Goal: Transaction & Acquisition: Book appointment/travel/reservation

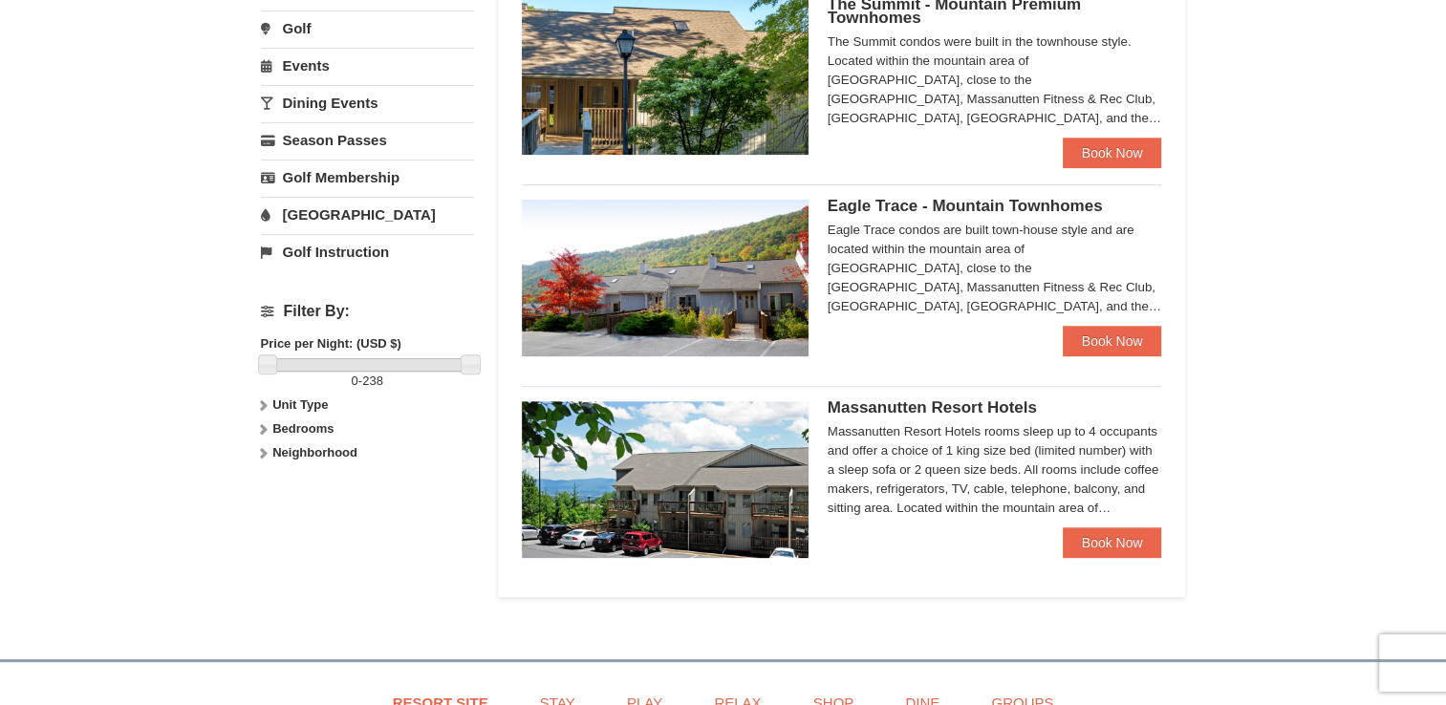
scroll to position [621, 0]
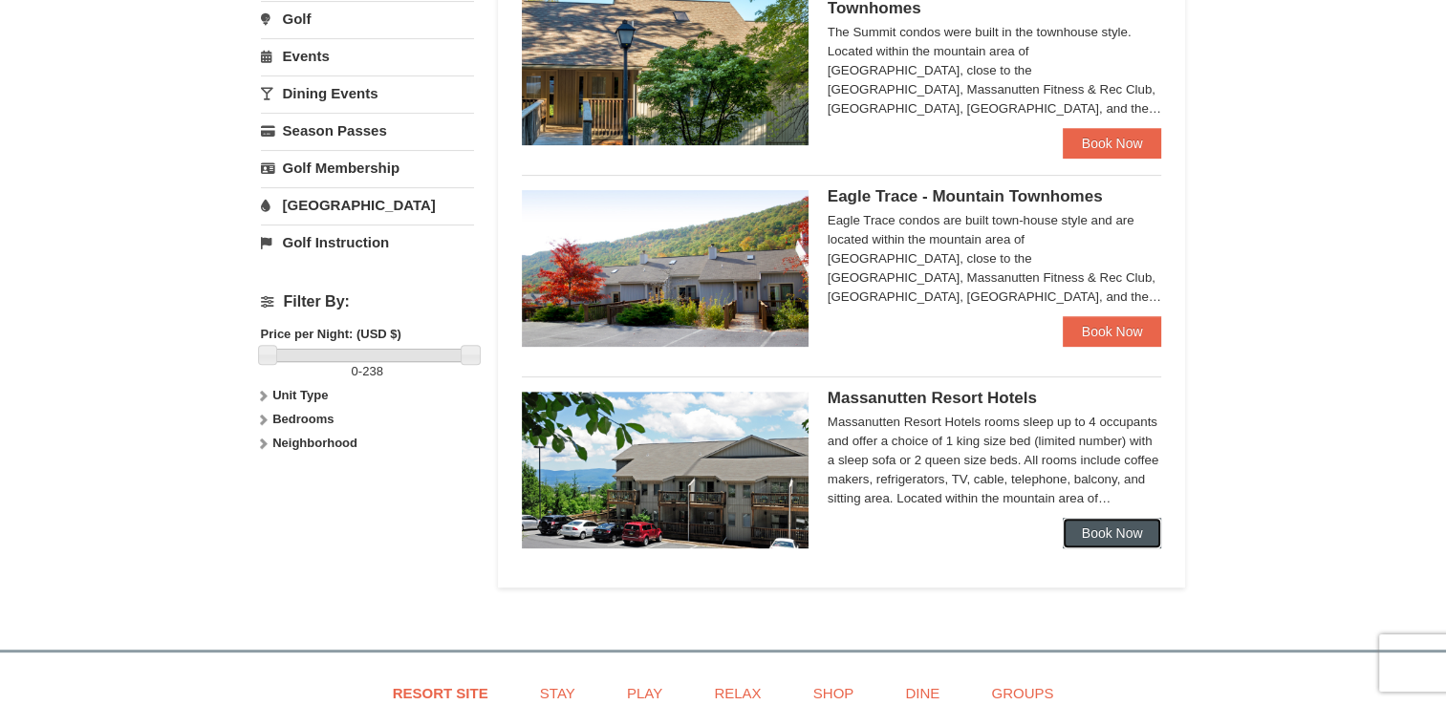
click at [1102, 534] on link "Book Now" at bounding box center [1112, 533] width 99 height 31
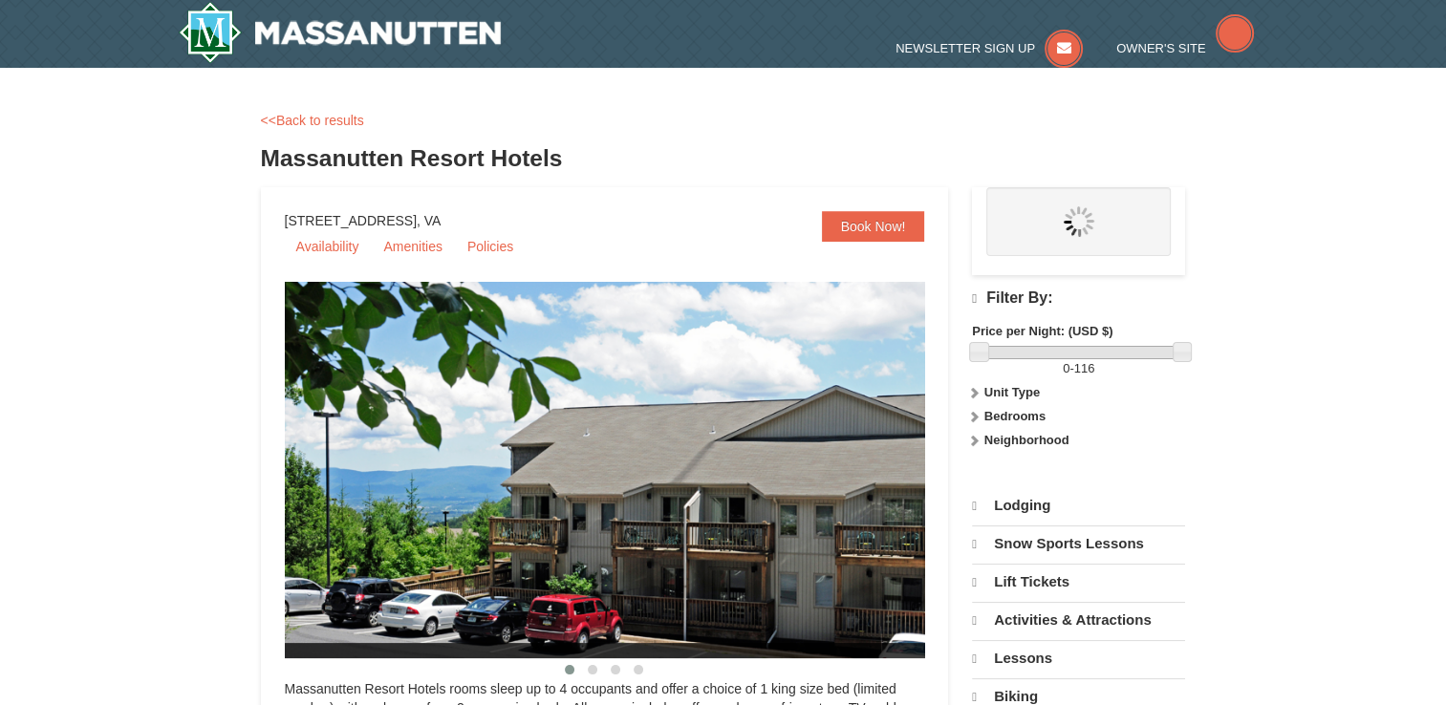
select select "9"
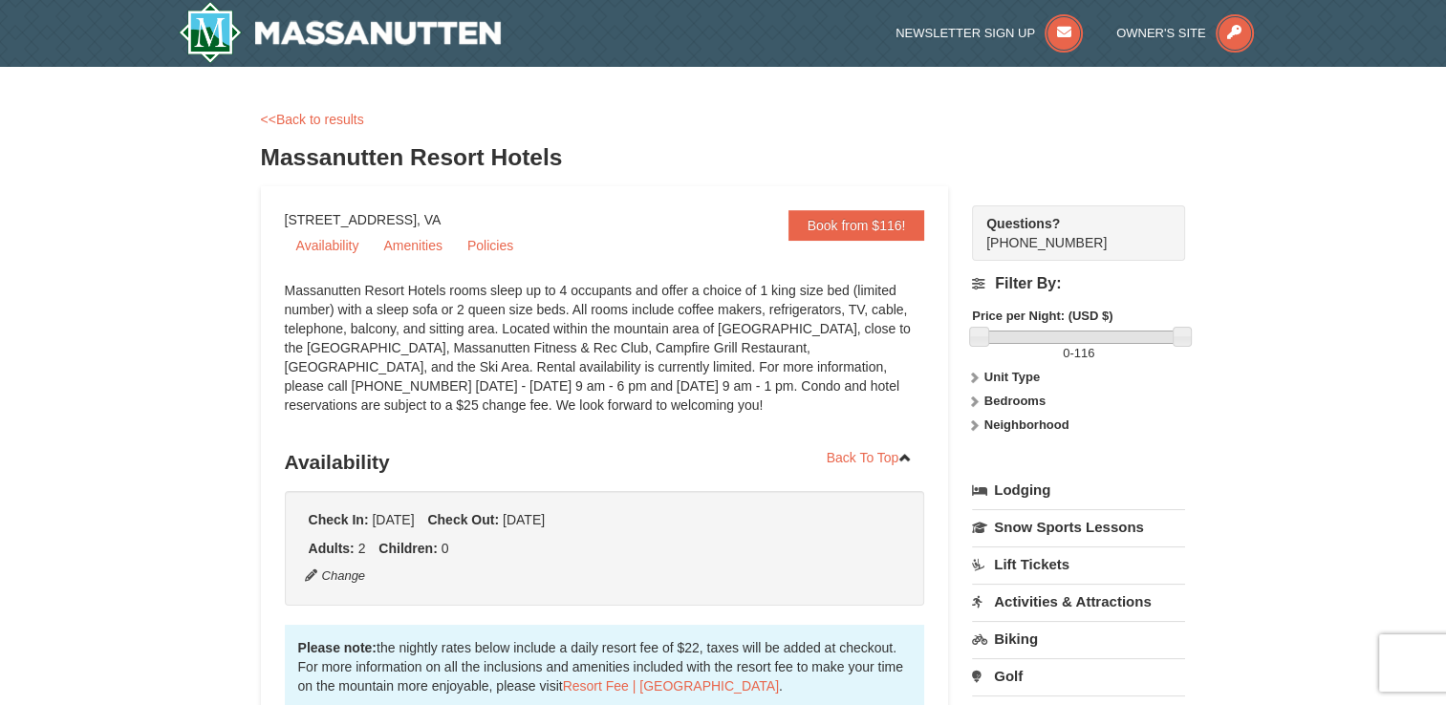
scroll to position [29, 0]
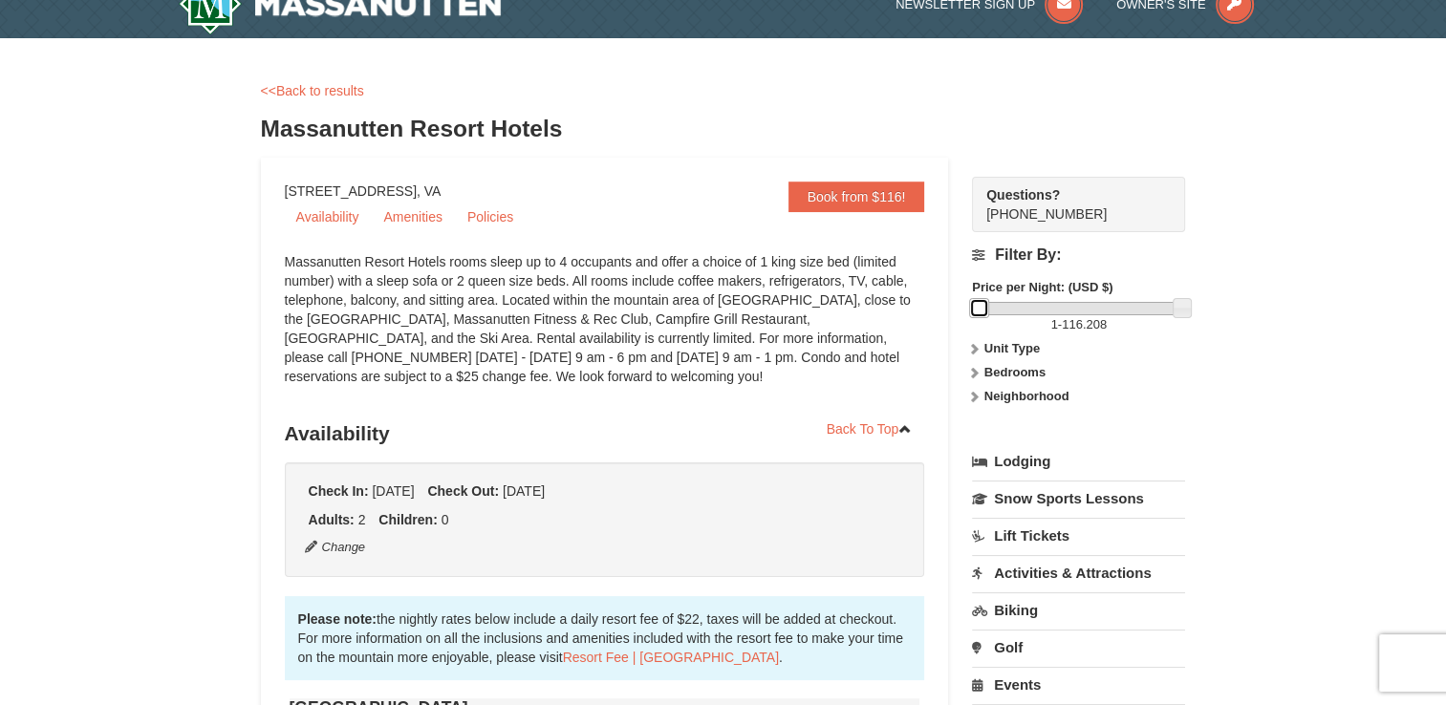
drag, startPoint x: 978, startPoint y: 306, endPoint x: 962, endPoint y: 306, distance: 15.3
click at [1003, 347] on strong "Unit Type" at bounding box center [1011, 348] width 55 height 14
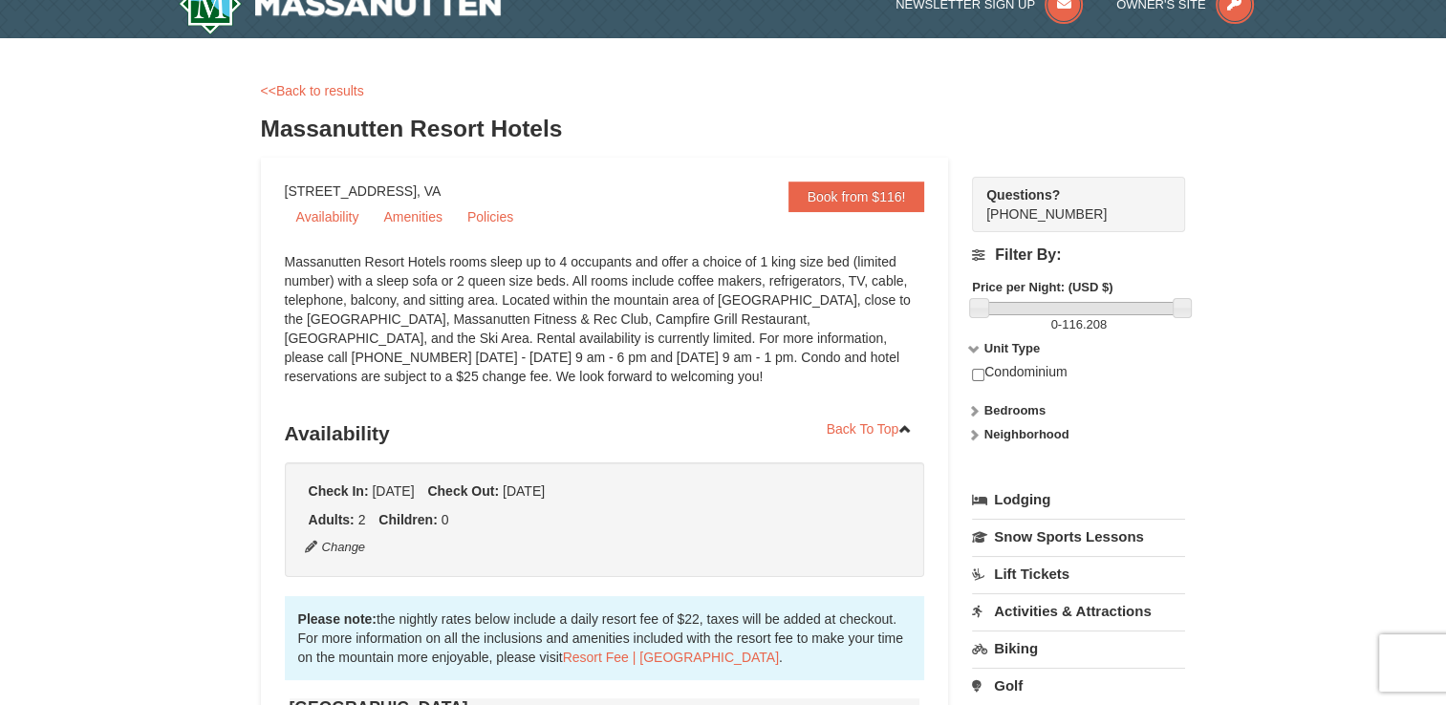
click at [1003, 347] on strong "Unit Type" at bounding box center [1011, 348] width 55 height 14
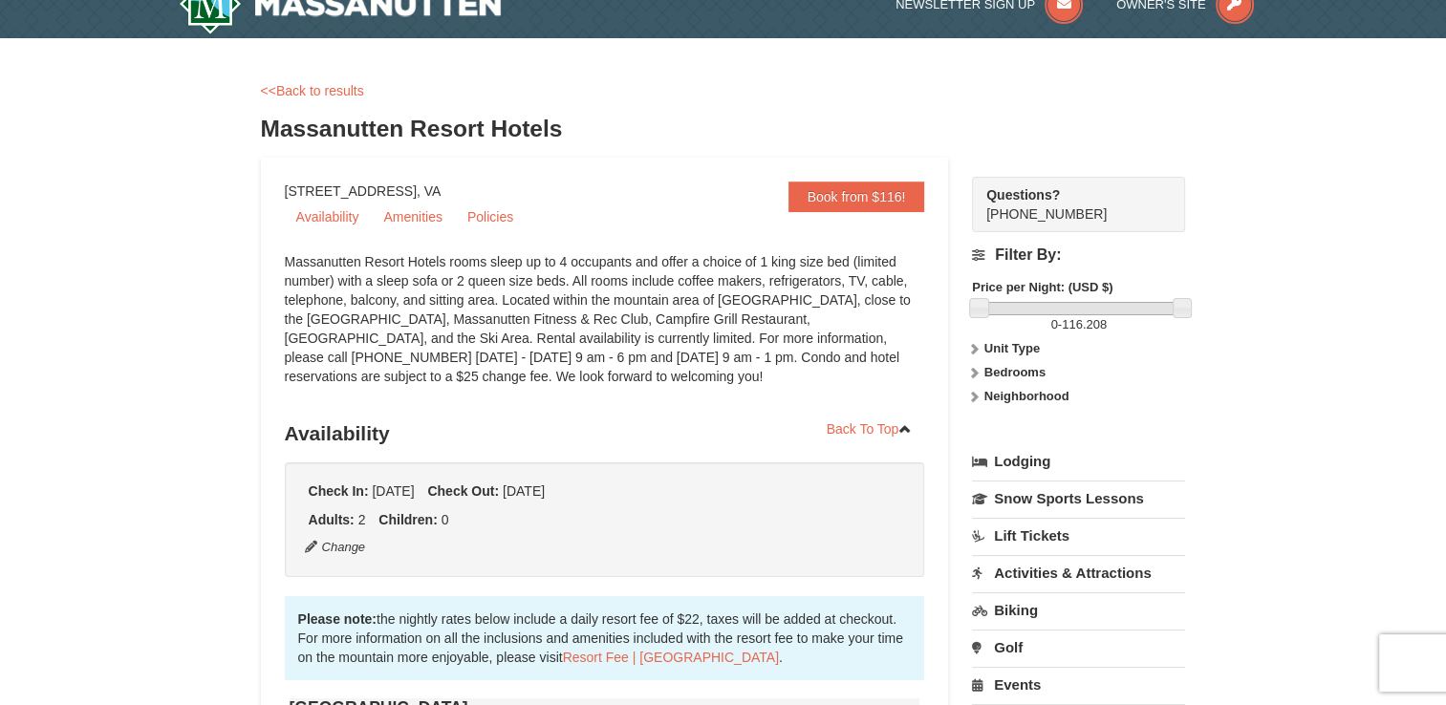
click at [1016, 369] on strong "Bedrooms" at bounding box center [1014, 372] width 61 height 14
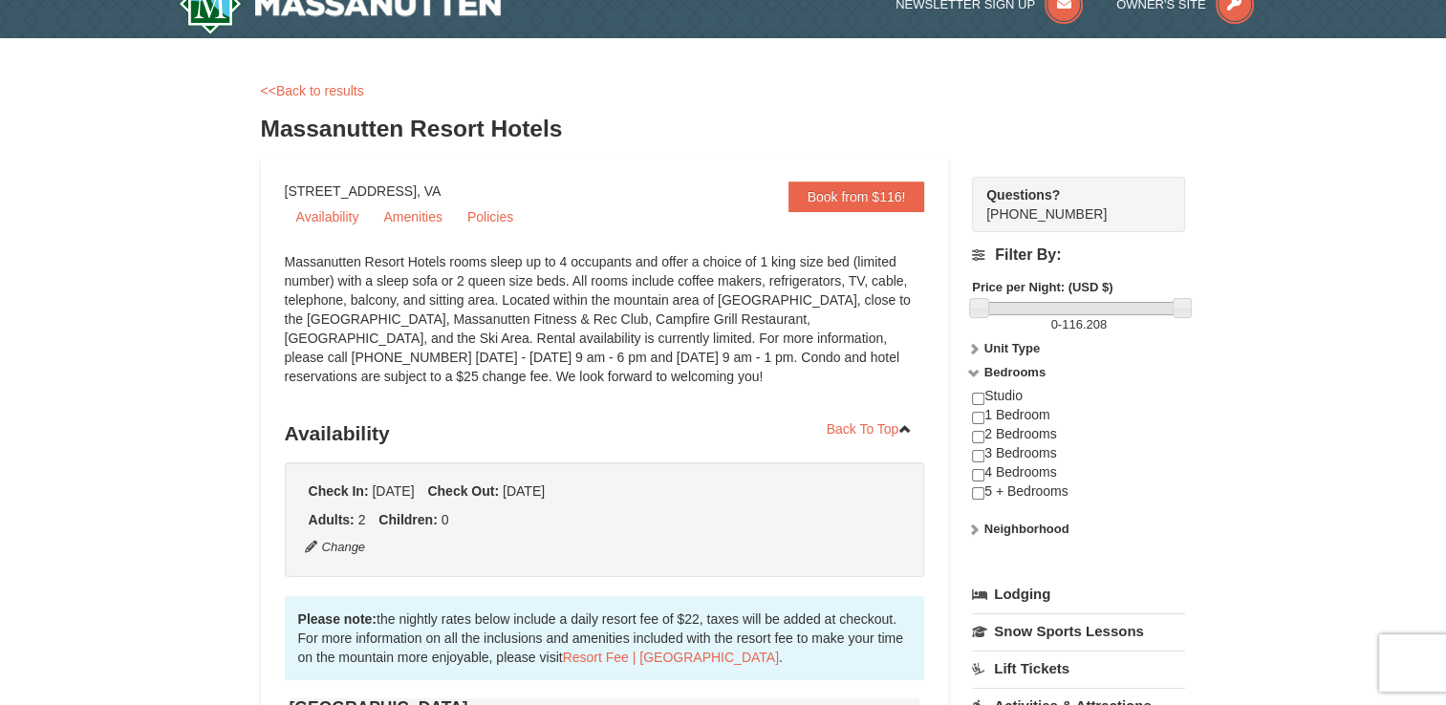
click at [1016, 369] on strong "Bedrooms" at bounding box center [1014, 372] width 61 height 14
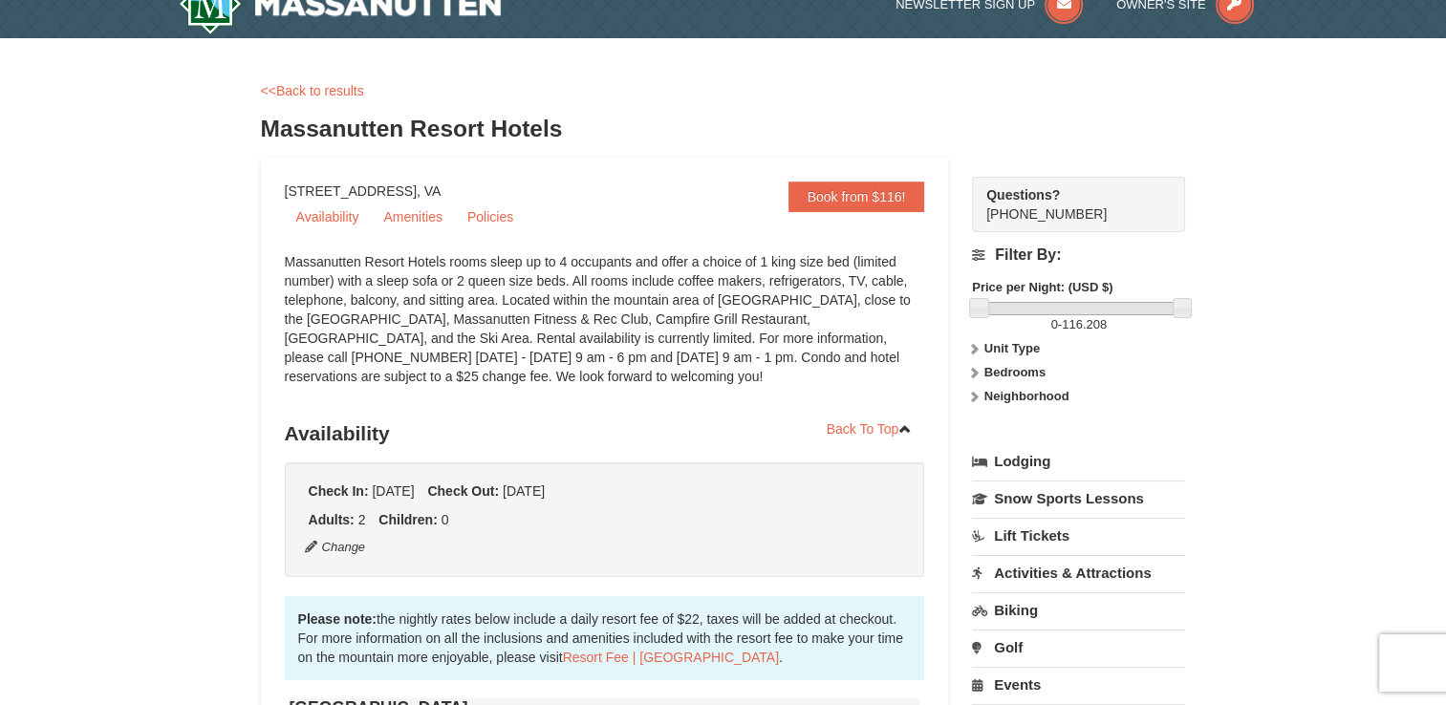
click at [1014, 461] on link "Lodging" at bounding box center [1078, 461] width 213 height 34
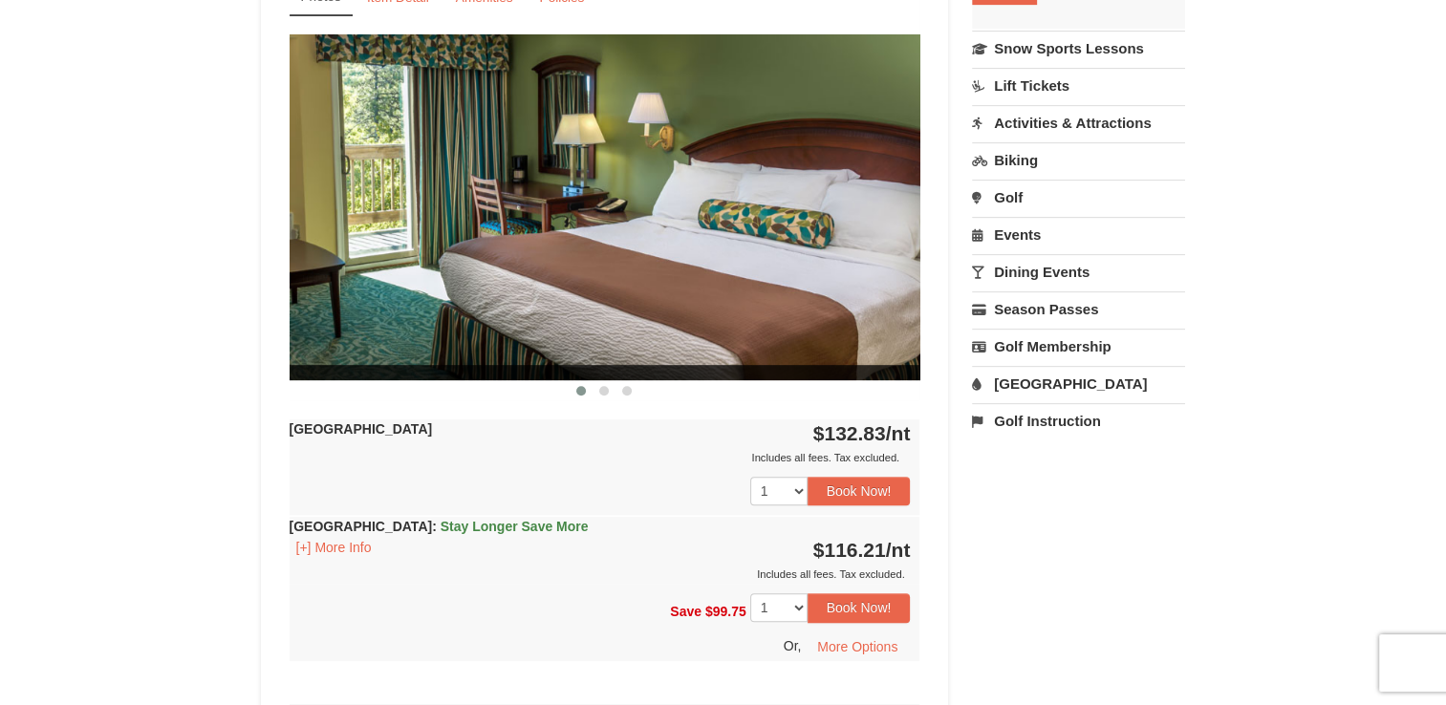
scroll to position [793, 0]
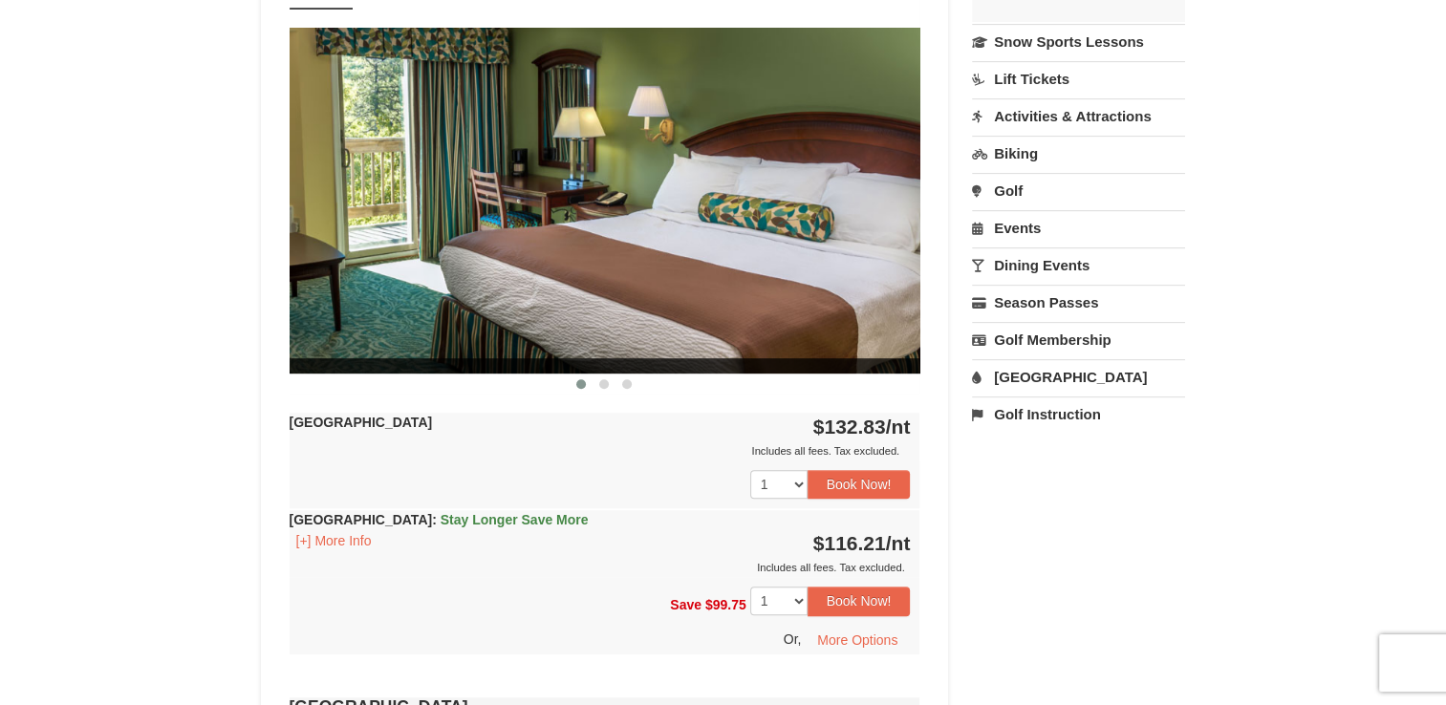
click at [459, 461] on div "1 2 3 4 5 6 7 8 9 10 11 12 13 14 15 16 17 18 19" at bounding box center [605, 485] width 631 height 48
click at [875, 484] on button "Book Now!" at bounding box center [859, 484] width 103 height 29
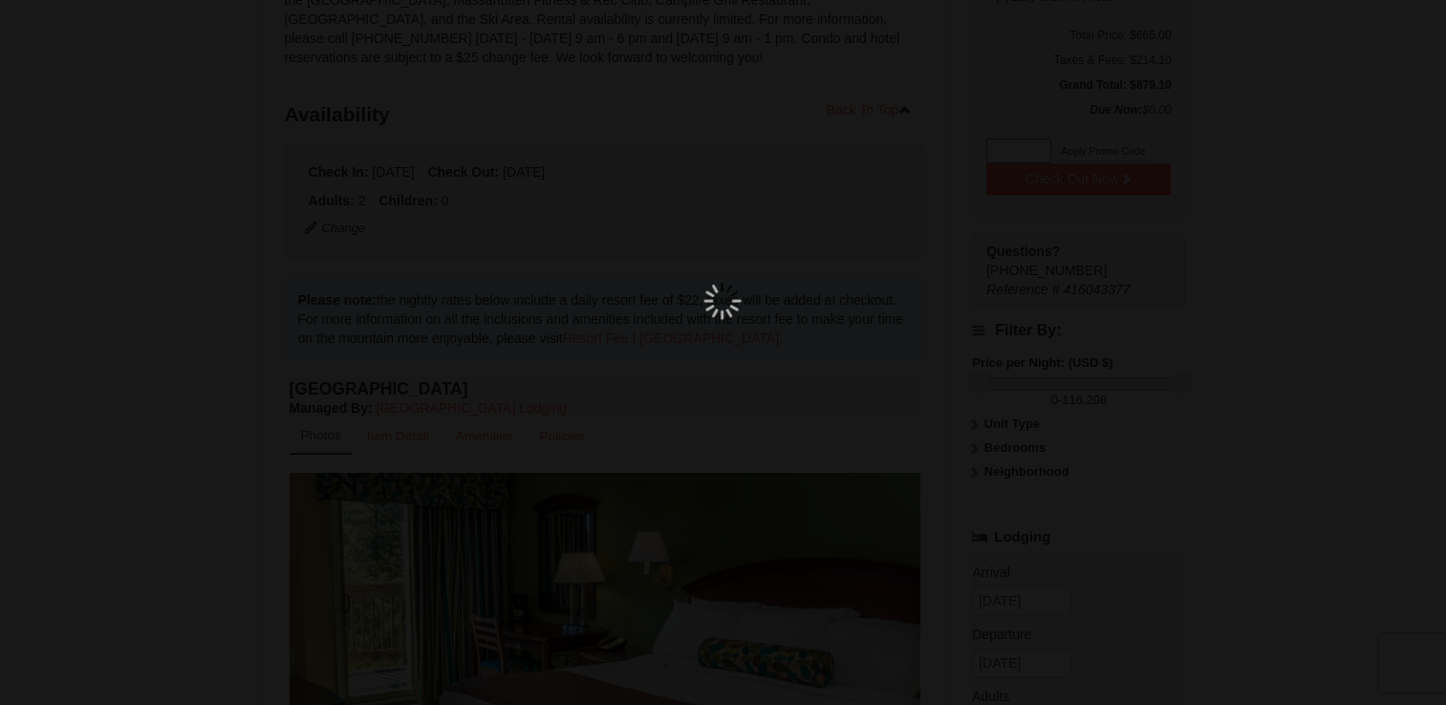
scroll to position [186, 0]
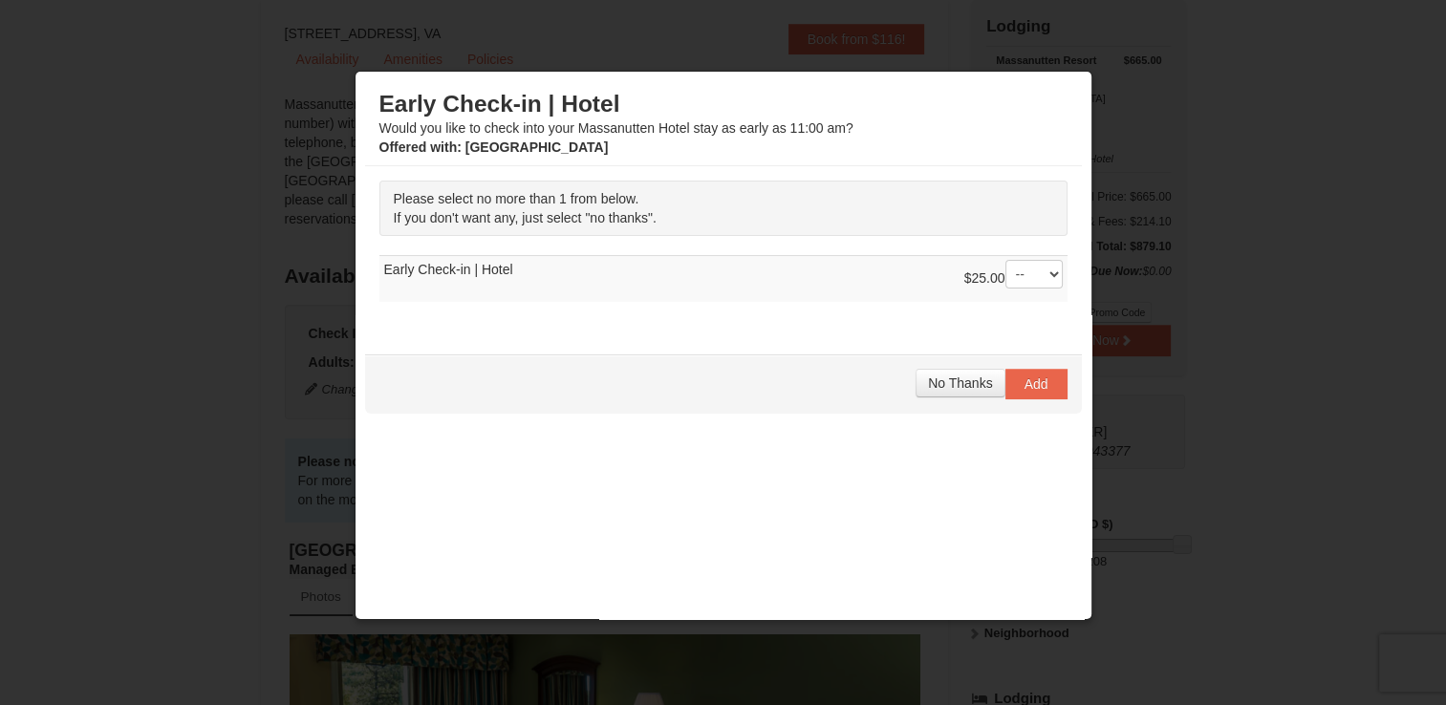
drag, startPoint x: 858, startPoint y: 449, endPoint x: 647, endPoint y: 323, distance: 246.0
click at [647, 323] on div "Please select no more than 1 from below. If you don't want any, just select "no…" at bounding box center [723, 250] width 717 height 169
click at [1008, 281] on select "-- 01" at bounding box center [1033, 274] width 57 height 29
click at [953, 396] on div "No Thanks Add" at bounding box center [723, 384] width 717 height 59
click at [939, 390] on button "No Thanks" at bounding box center [960, 383] width 89 height 29
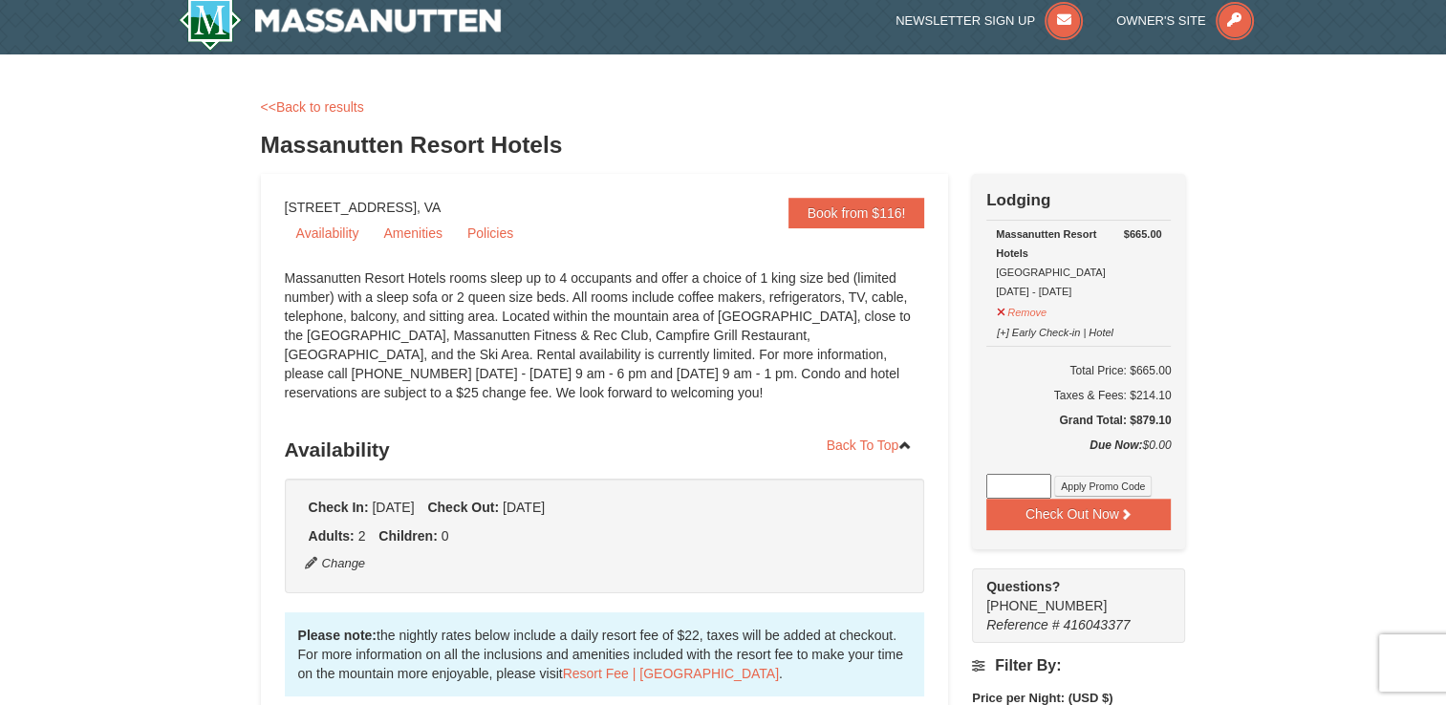
scroll to position [0, 0]
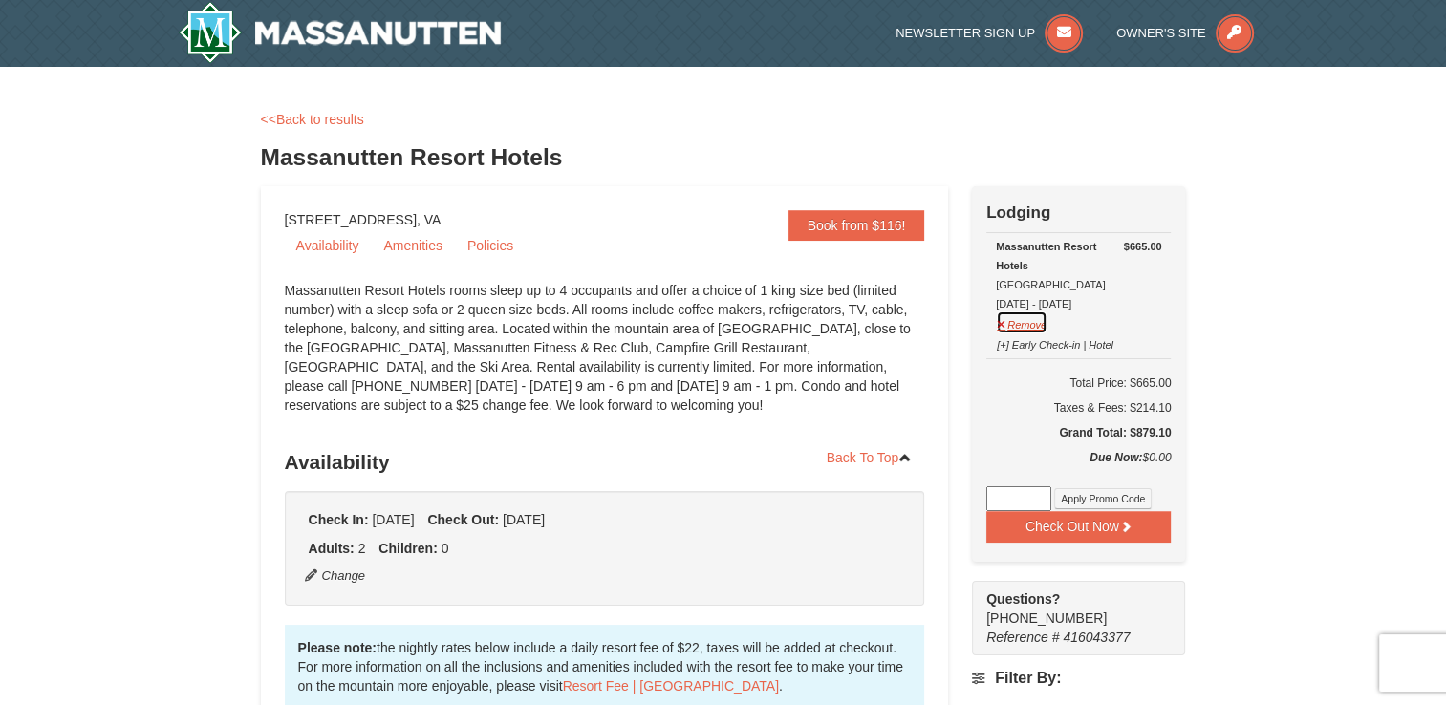
click at [1008, 324] on button "Remove" at bounding box center [1022, 323] width 52 height 24
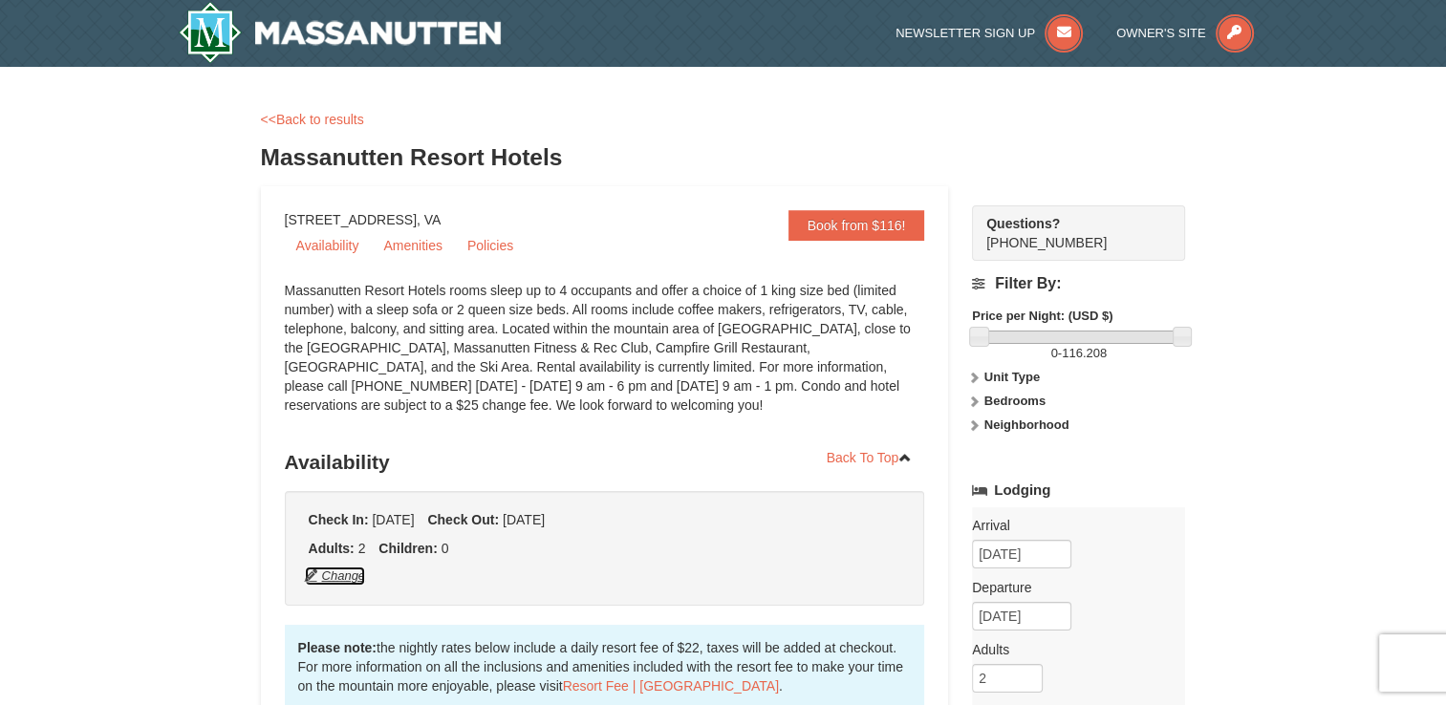
click at [340, 578] on button "Change" at bounding box center [335, 576] width 63 height 21
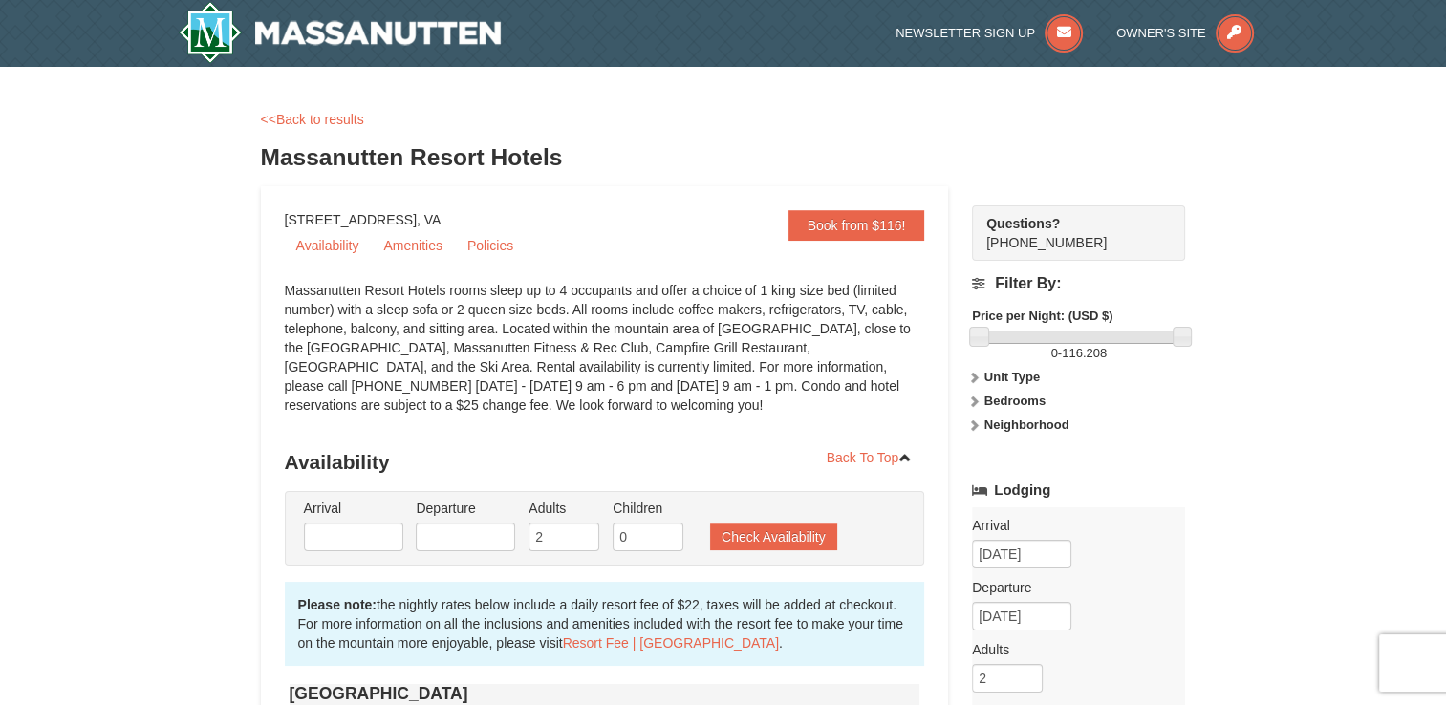
type input "[DATE]"
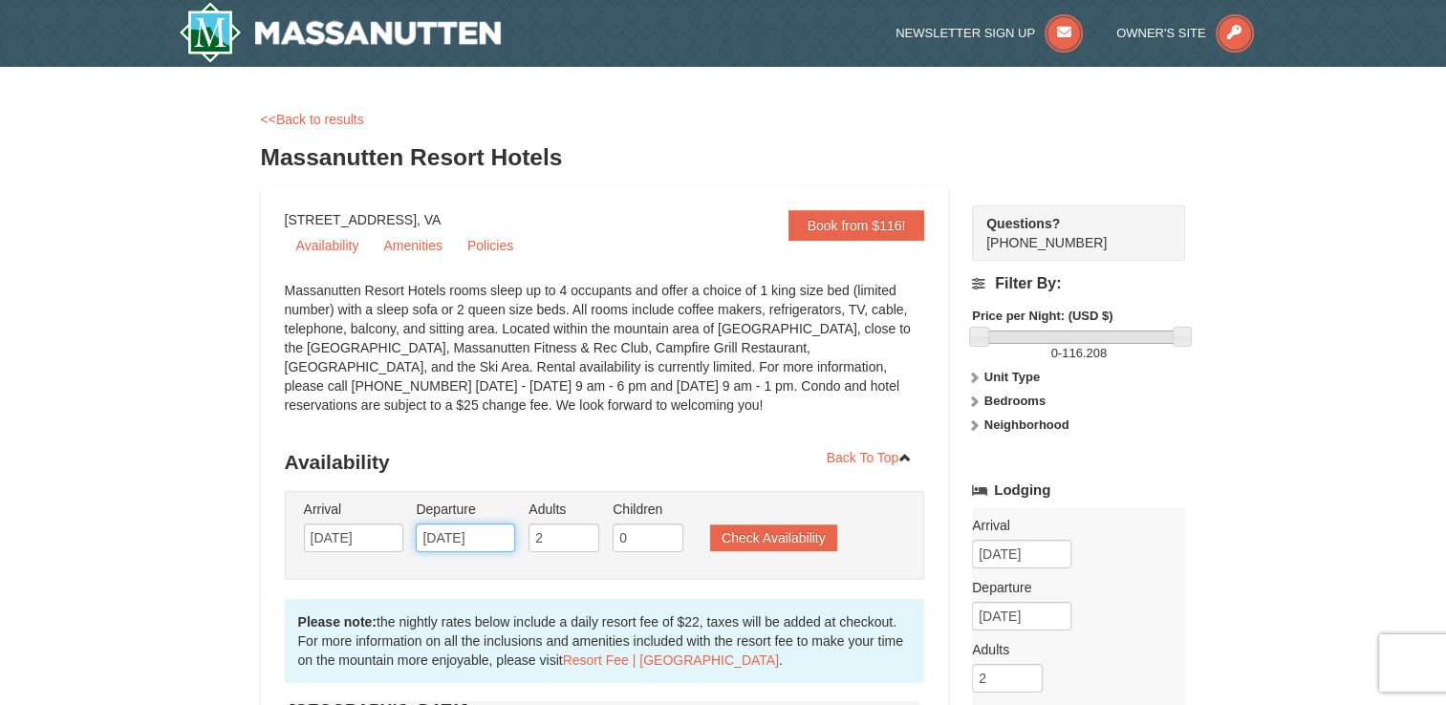
click at [471, 543] on input "11/22/2025" at bounding box center [465, 538] width 99 height 29
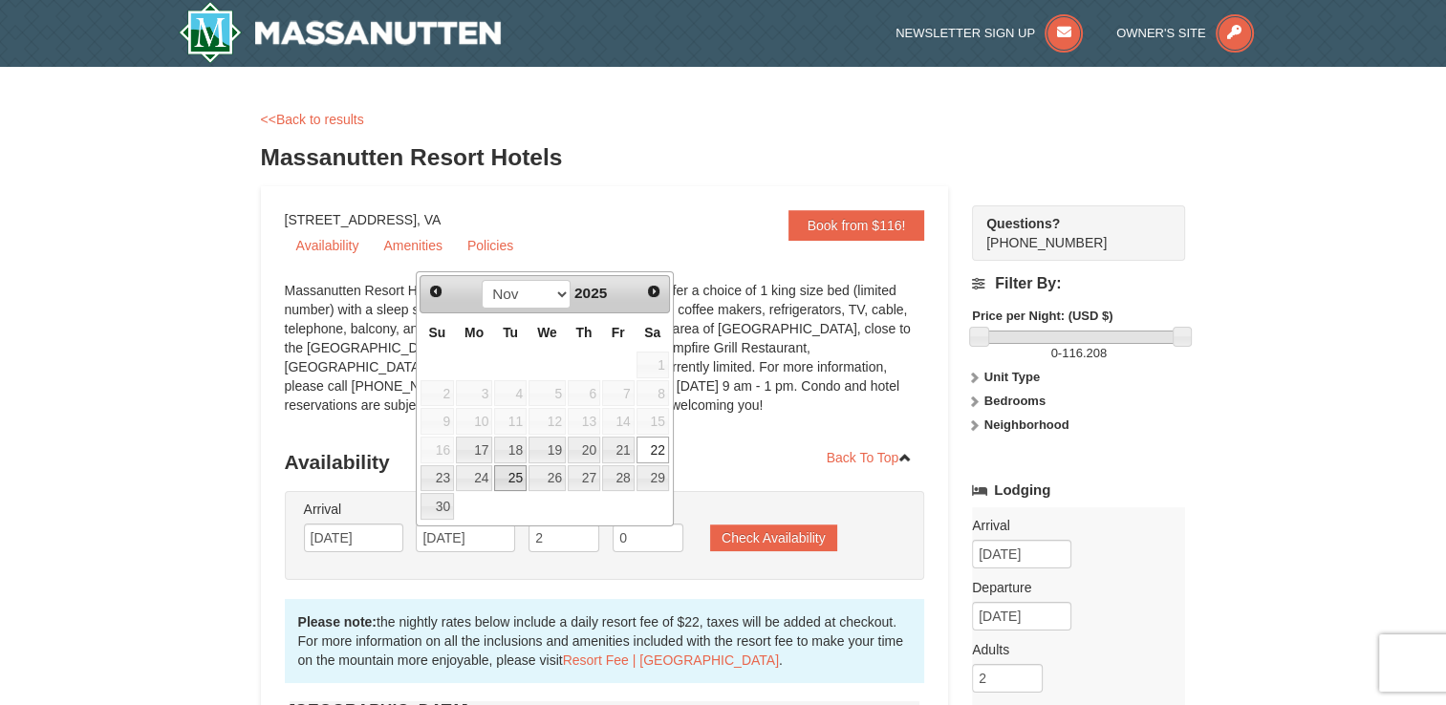
click at [504, 479] on link "25" at bounding box center [510, 478] width 32 height 27
type input "[DATE]"
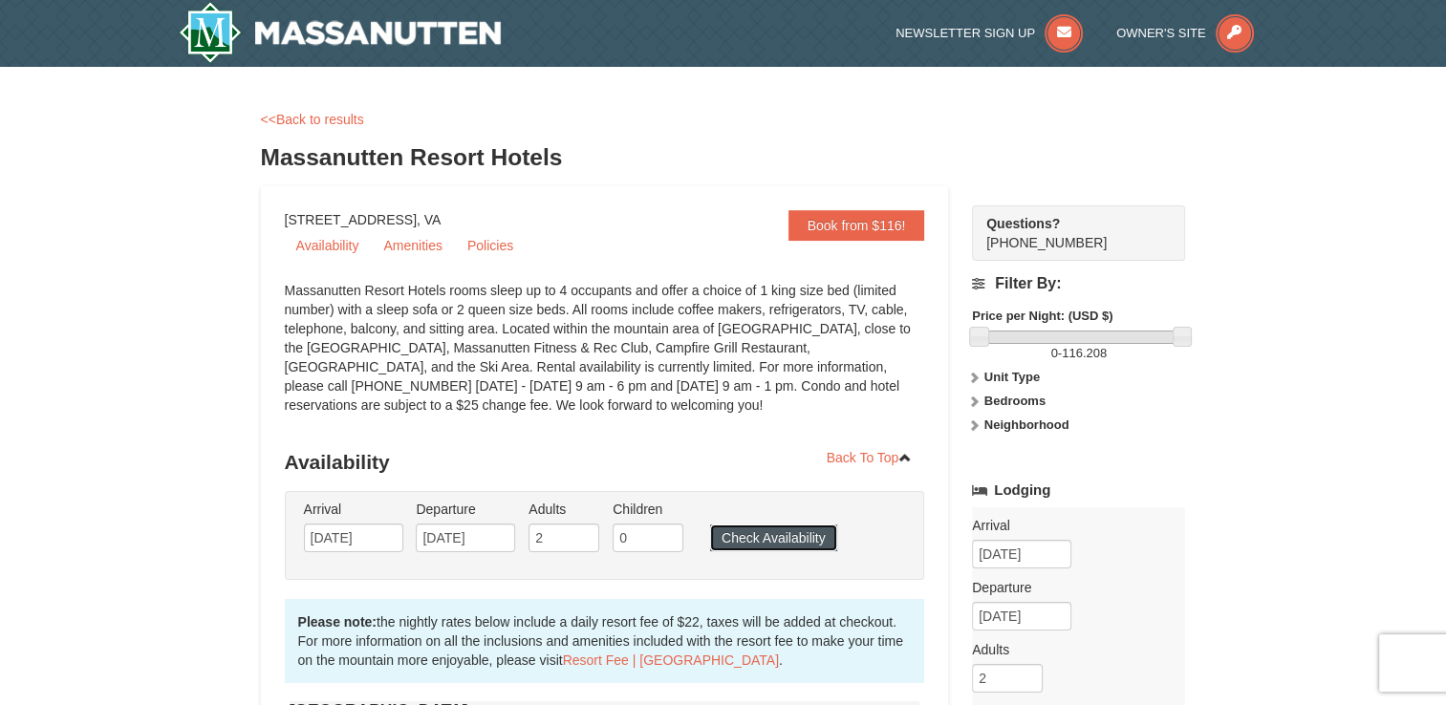
click at [758, 545] on button "Check Availability" at bounding box center [773, 538] width 127 height 27
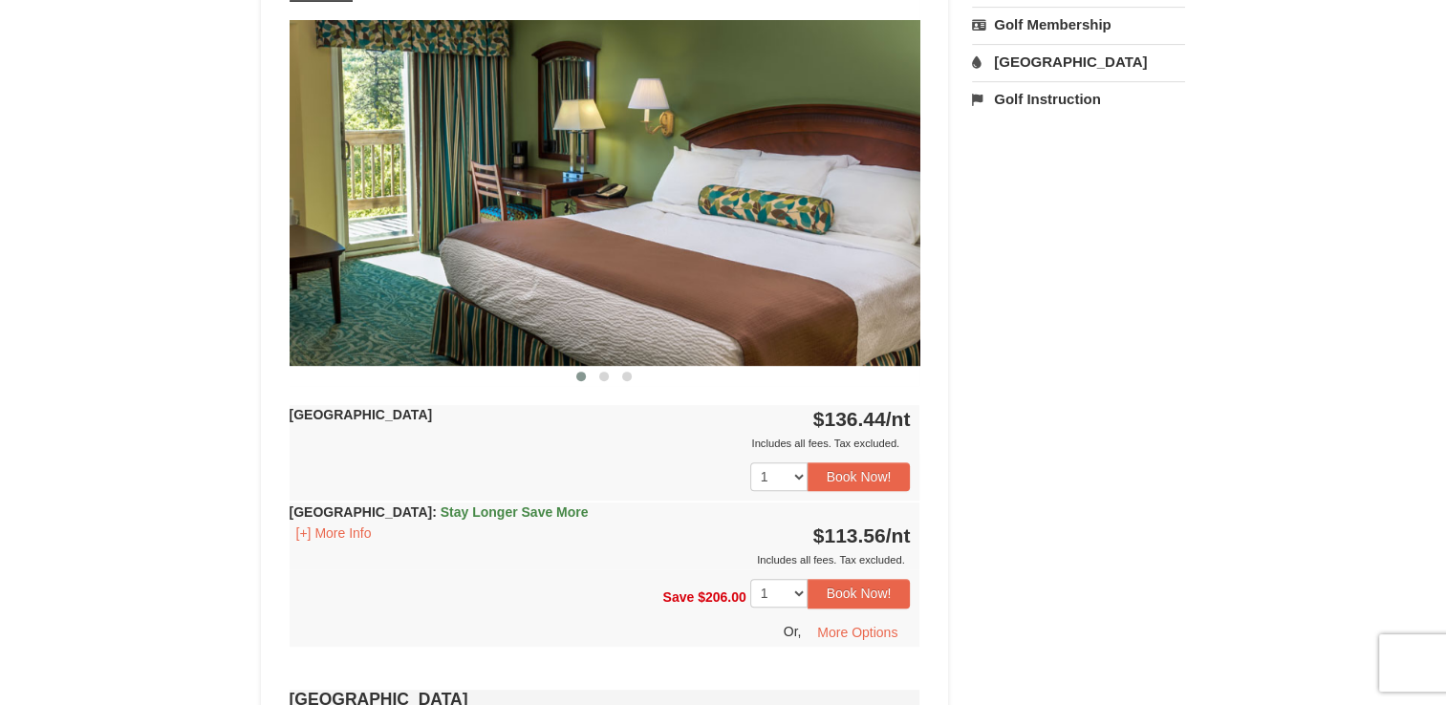
scroll to position [778, 0]
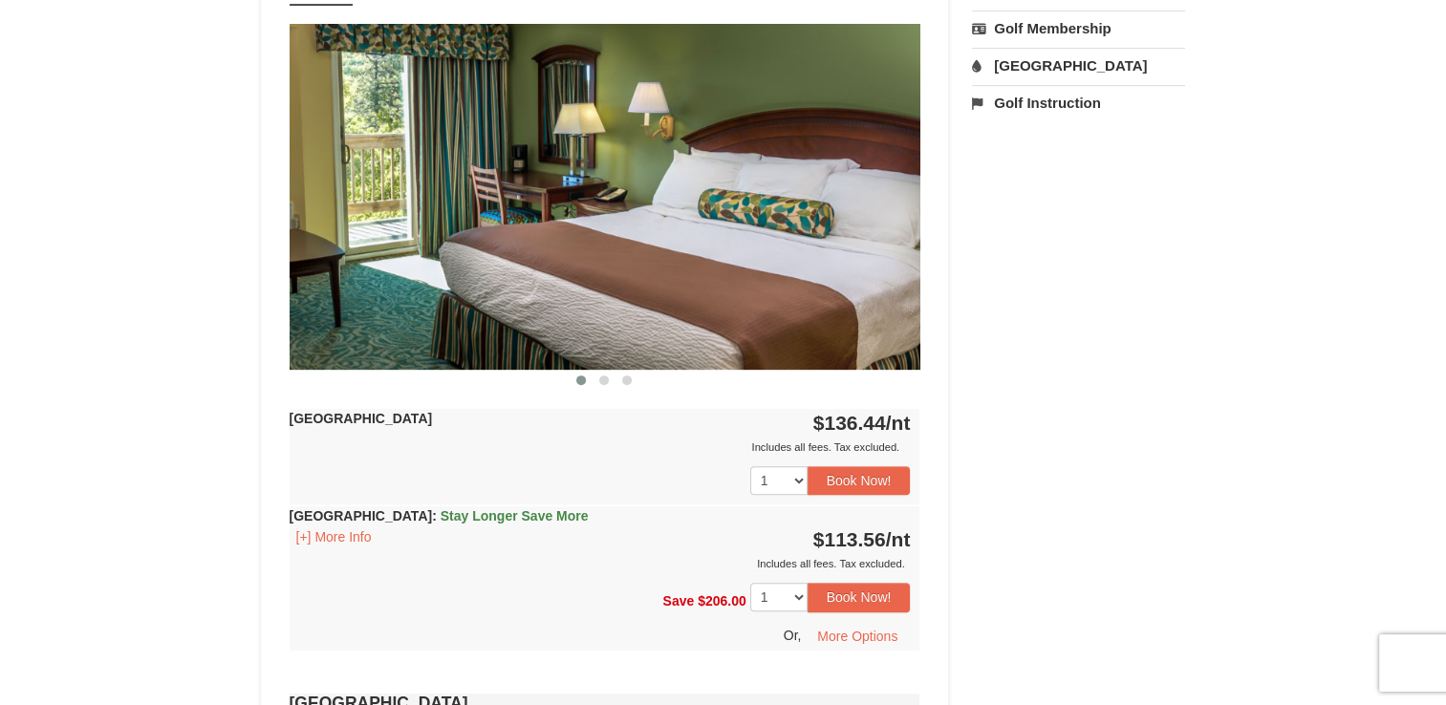
click at [835, 224] on img at bounding box center [605, 196] width 631 height 345
click at [853, 474] on button "Book Now!" at bounding box center [859, 480] width 103 height 29
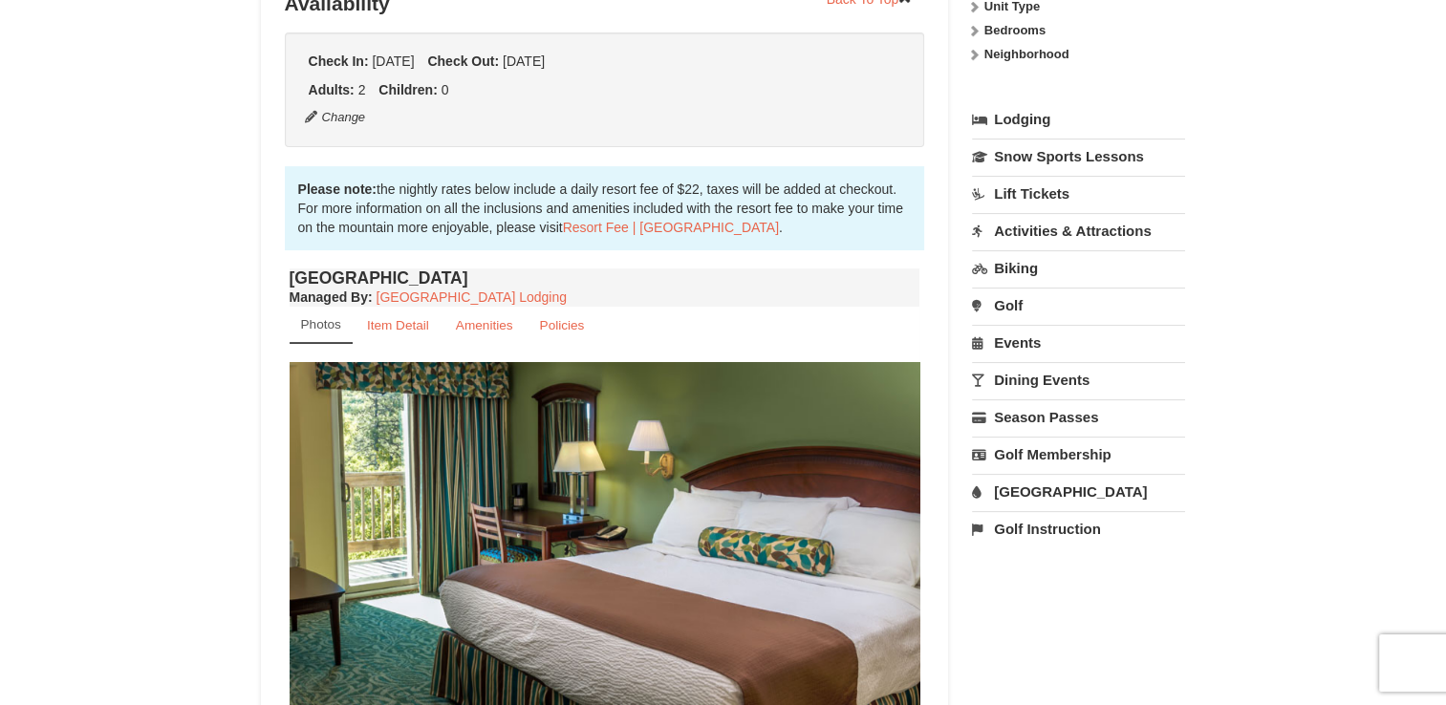
scroll to position [167, 0]
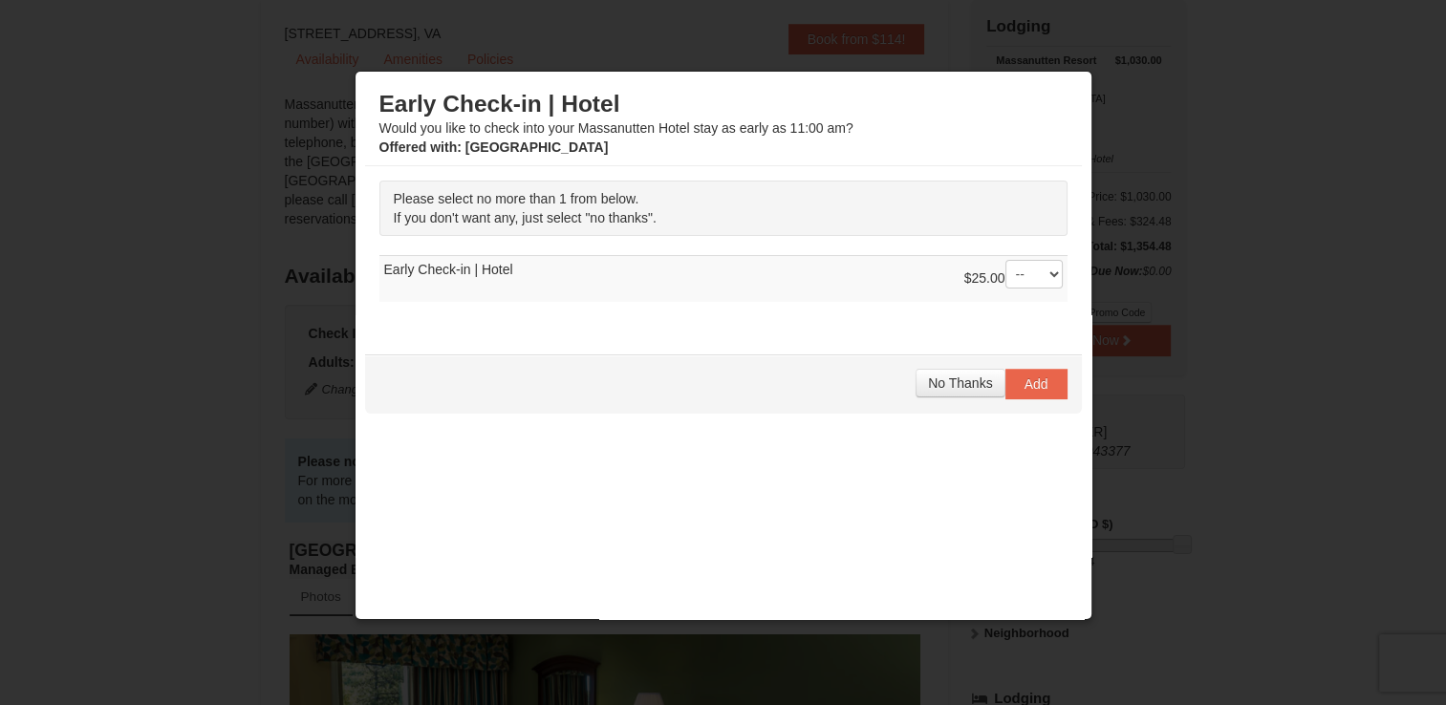
click at [853, 472] on div "Early Check-in | Hotel Would you like to check into your Massanutten Hotel stay…" at bounding box center [723, 363] width 717 height 564
click at [937, 380] on span "No Thanks" at bounding box center [960, 383] width 64 height 15
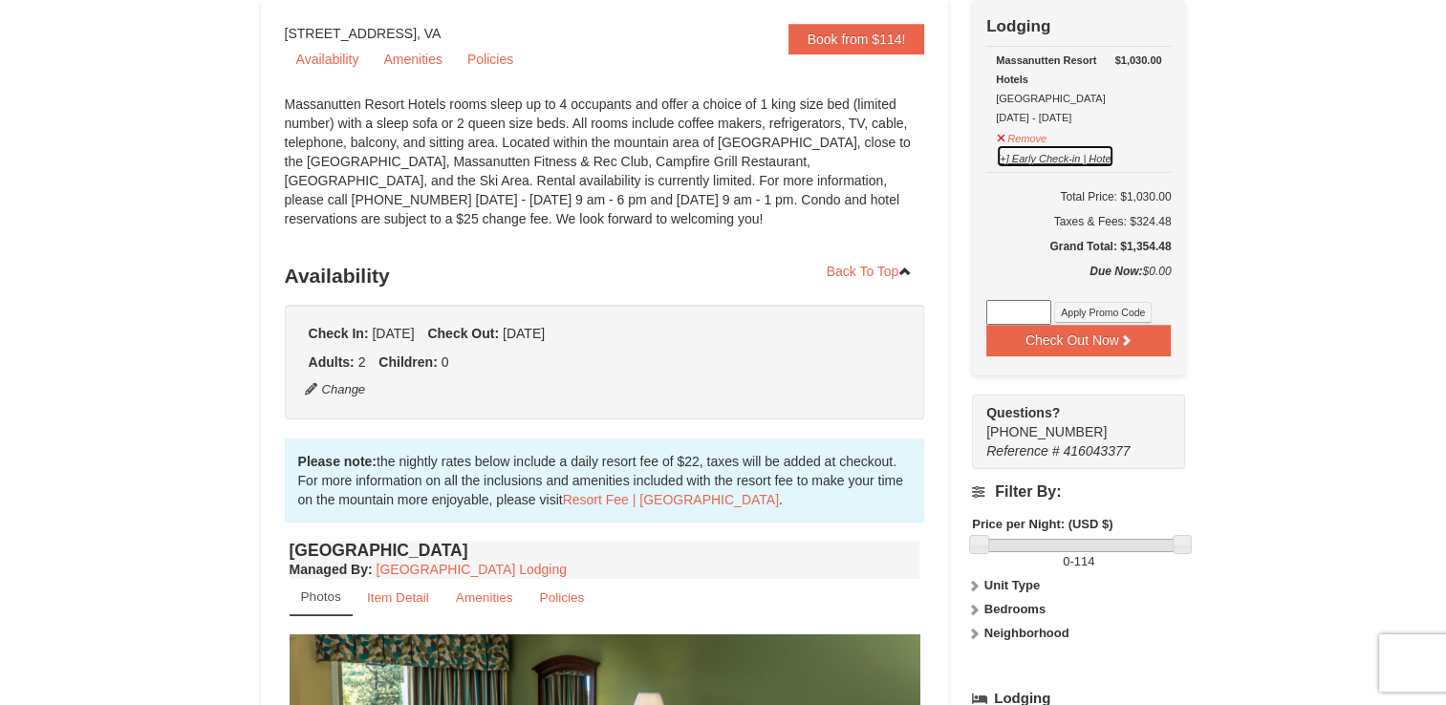
click at [1027, 163] on button "[+] Early Check-in | Hotel" at bounding box center [1055, 156] width 119 height 24
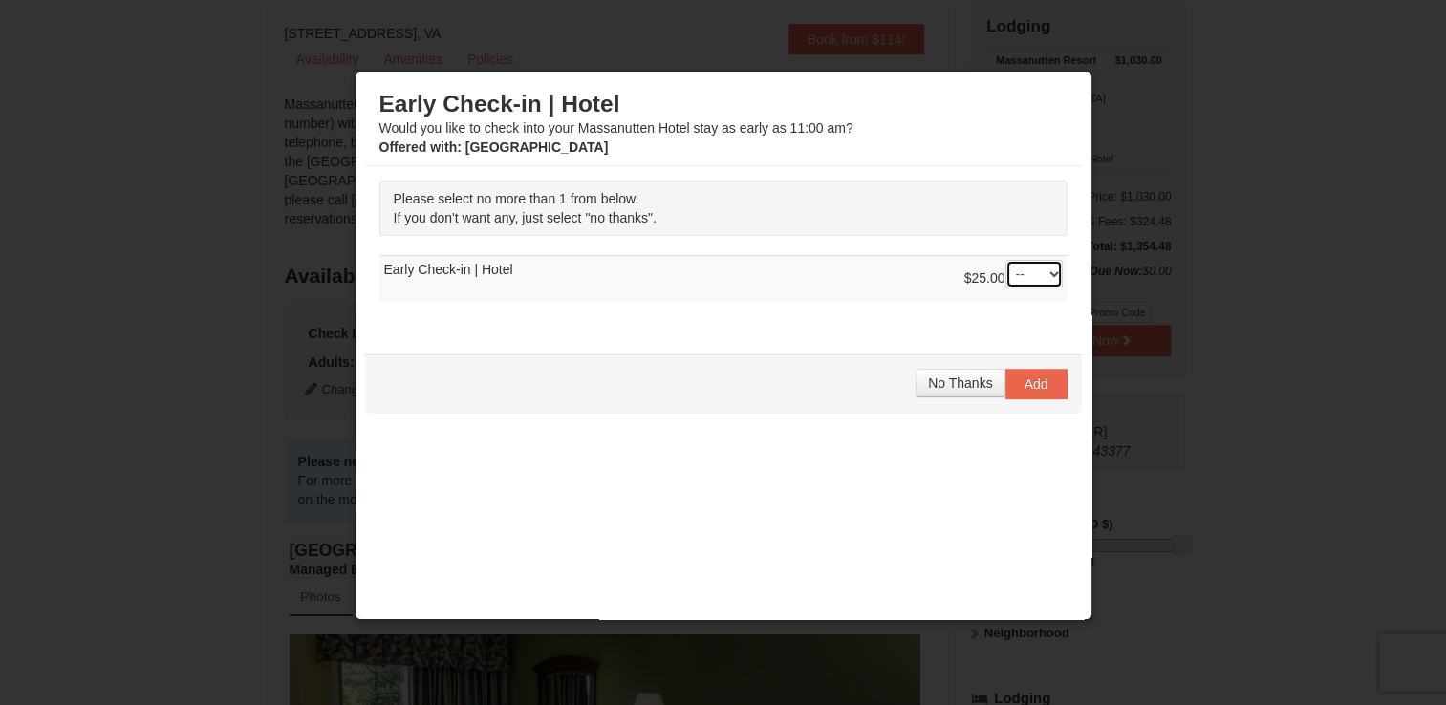
click at [1013, 279] on select "-- 01" at bounding box center [1033, 274] width 57 height 29
select select "1"
click at [1005, 260] on select "-- 01" at bounding box center [1033, 274] width 57 height 29
click at [1025, 378] on span "Add" at bounding box center [1037, 384] width 24 height 15
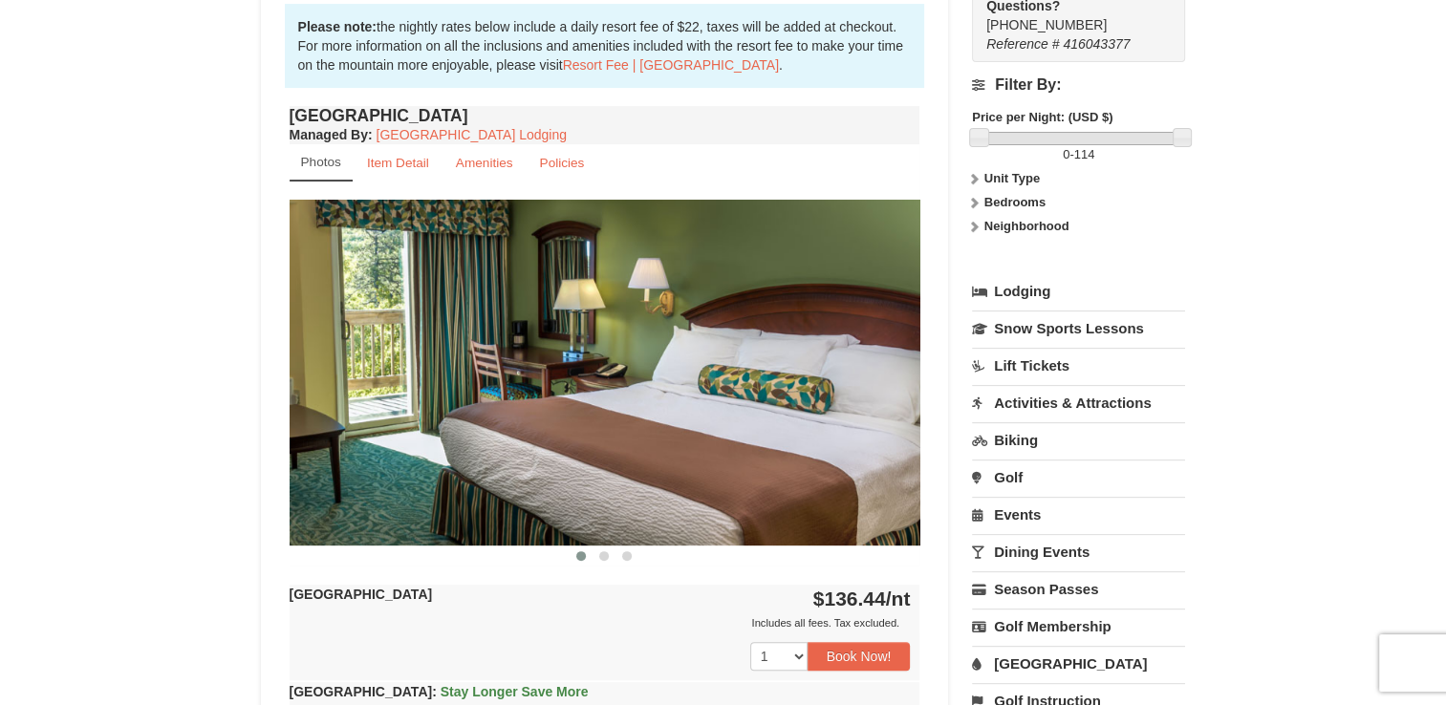
scroll to position [609, 0]
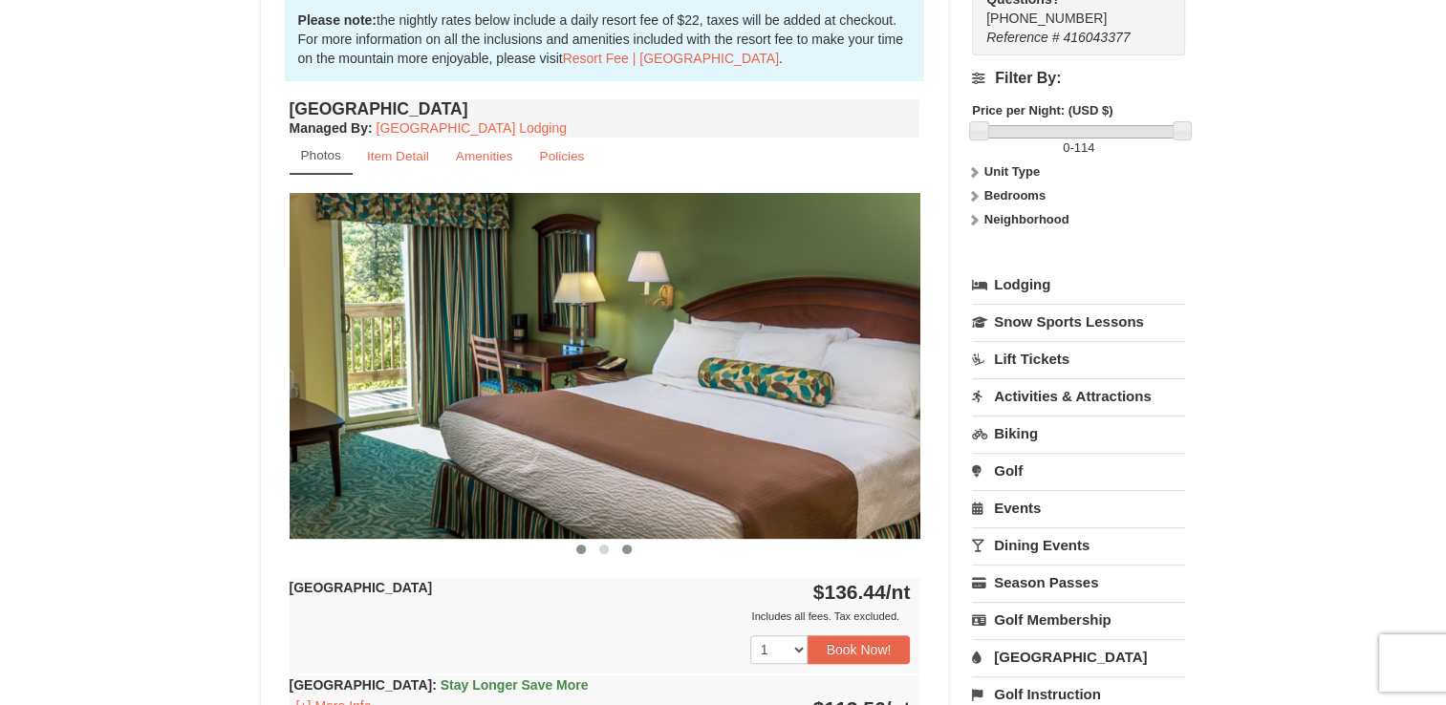
click at [622, 550] on button at bounding box center [626, 549] width 23 height 19
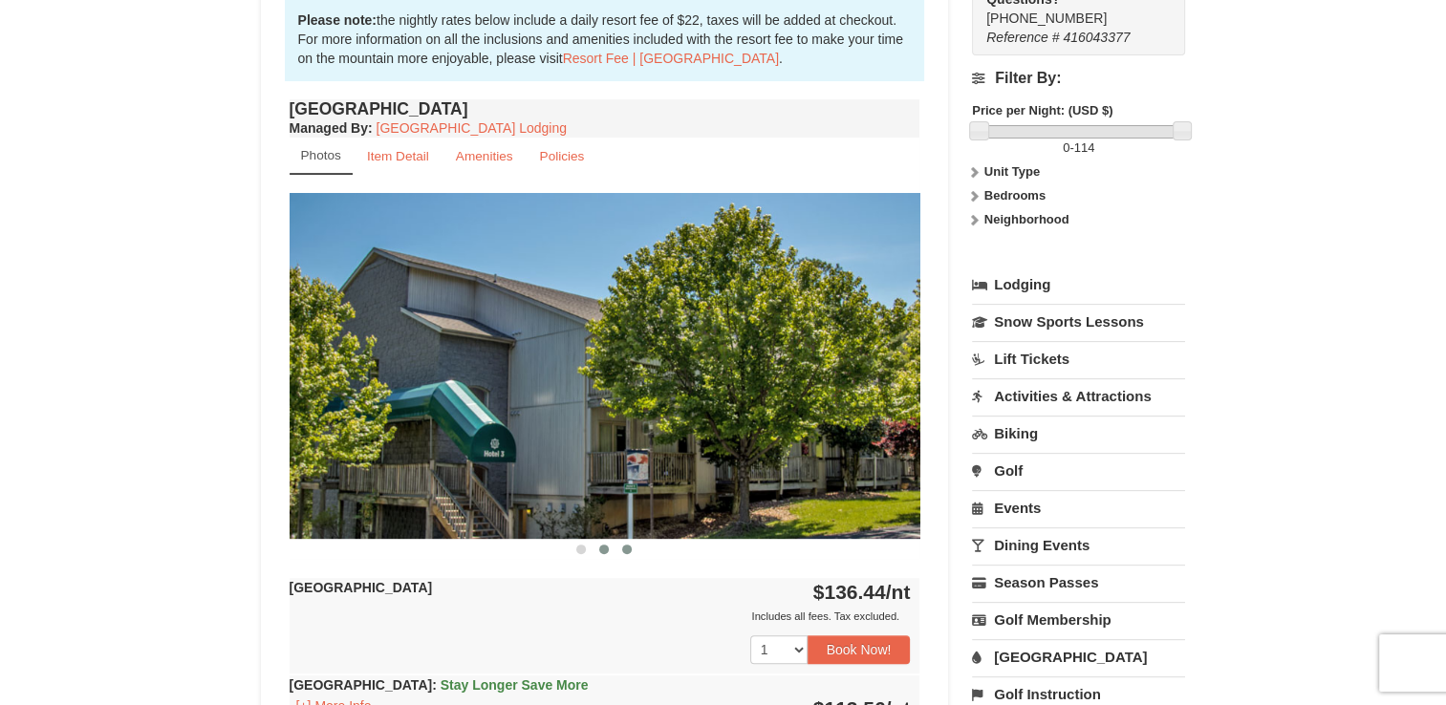
click at [601, 551] on span at bounding box center [604, 550] width 10 height 10
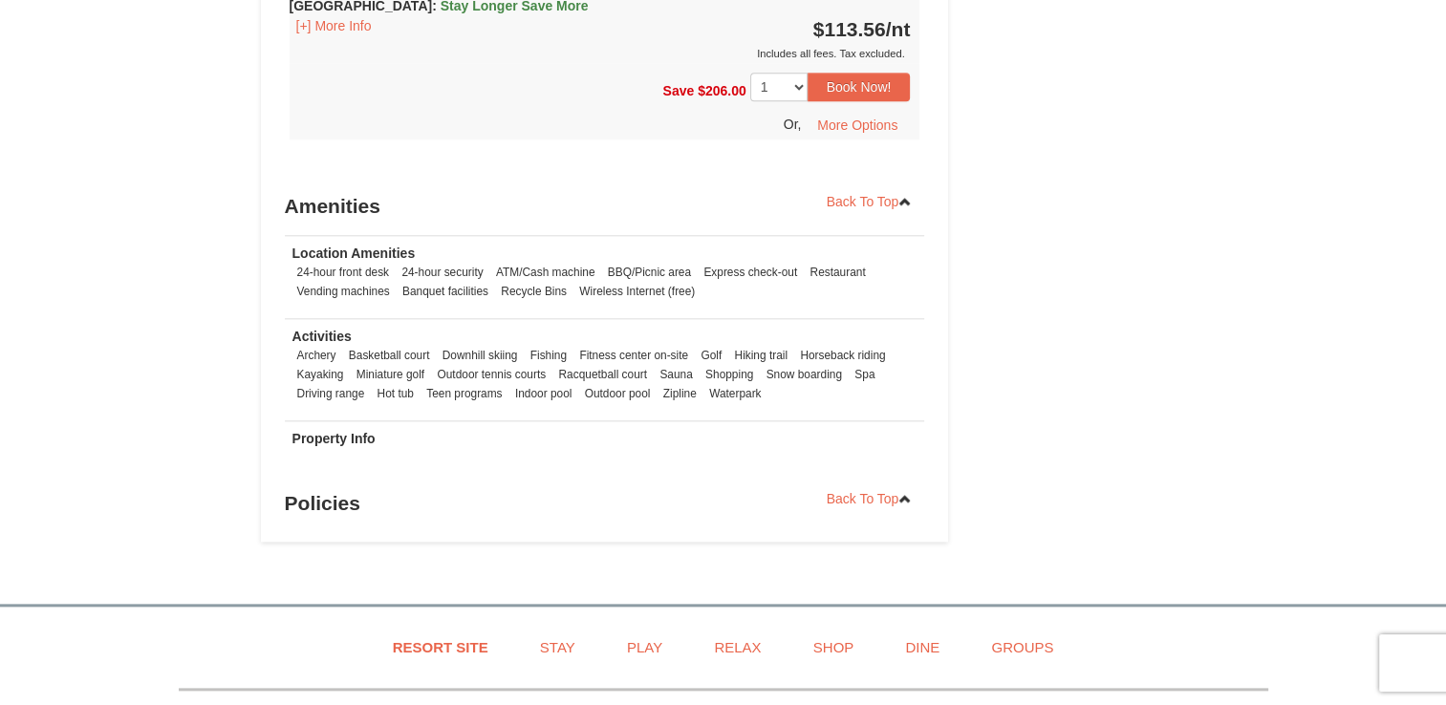
scroll to position [2404, 0]
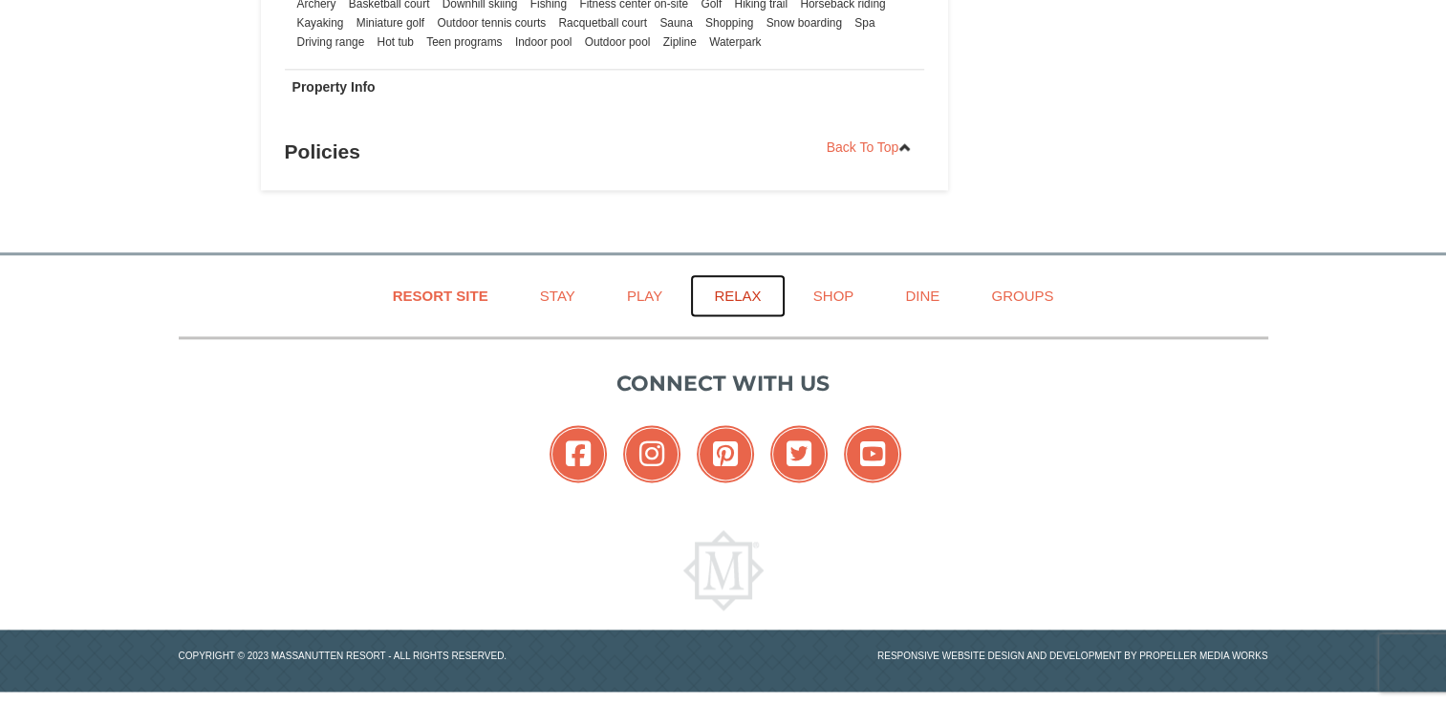
click at [725, 296] on link "Relax" at bounding box center [737, 295] width 95 height 43
